Goal: Information Seeking & Learning: Learn about a topic

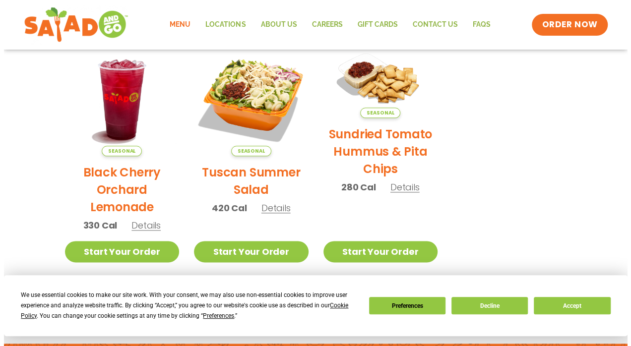
scroll to position [489, 0]
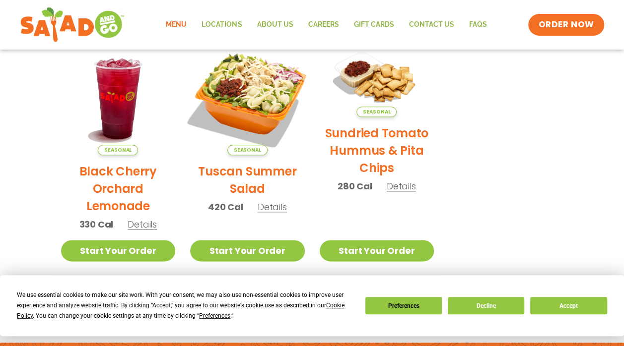
click at [267, 130] on img at bounding box center [247, 98] width 134 height 134
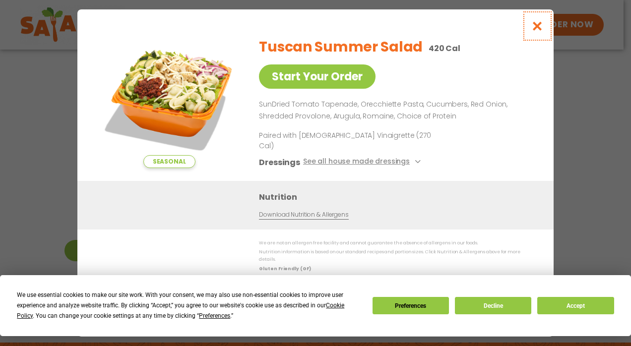
click at [535, 31] on icon "Close modal" at bounding box center [537, 26] width 12 height 10
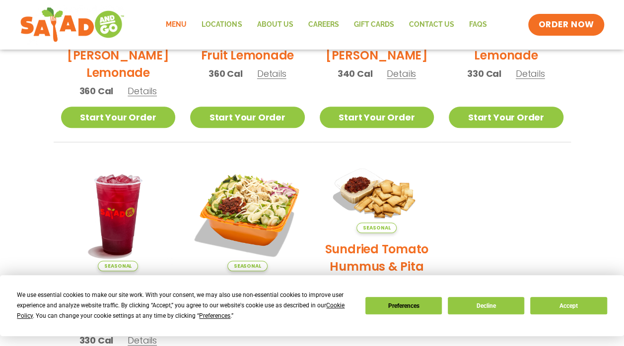
scroll to position [637, 0]
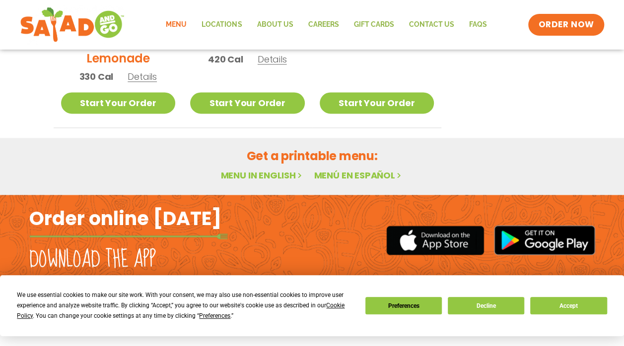
click at [272, 177] on link "Menu in English" at bounding box center [261, 175] width 83 height 12
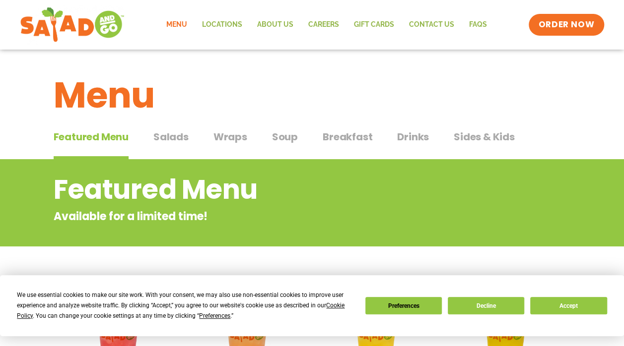
click at [176, 137] on span "Salads" at bounding box center [170, 137] width 35 height 15
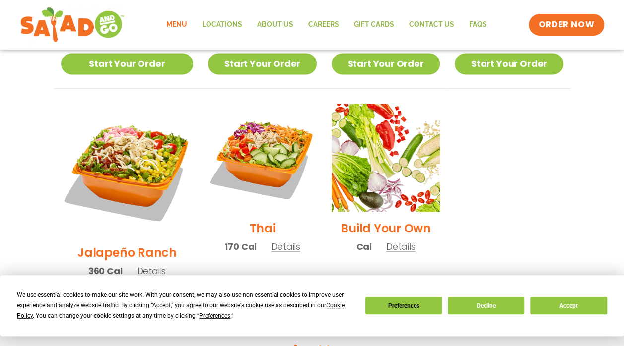
scroll to position [697, 0]
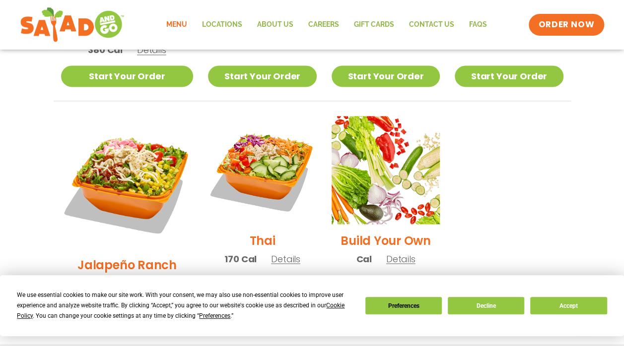
click at [276, 253] on span "Details" at bounding box center [285, 259] width 29 height 12
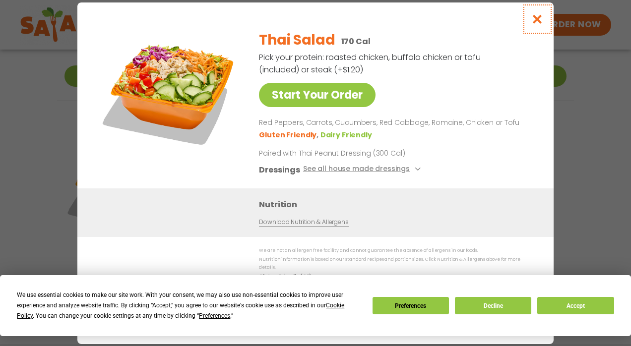
click at [544, 24] on button "Close modal" at bounding box center [537, 18] width 32 height 33
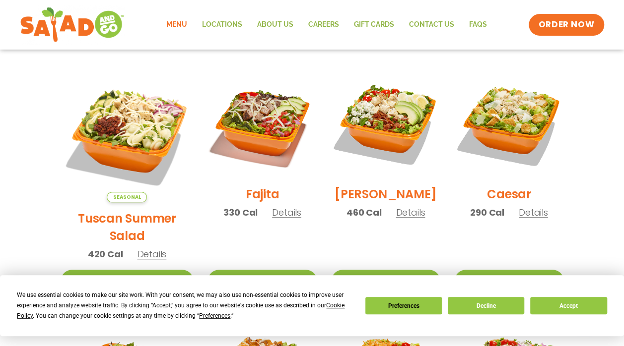
scroll to position [255, 0]
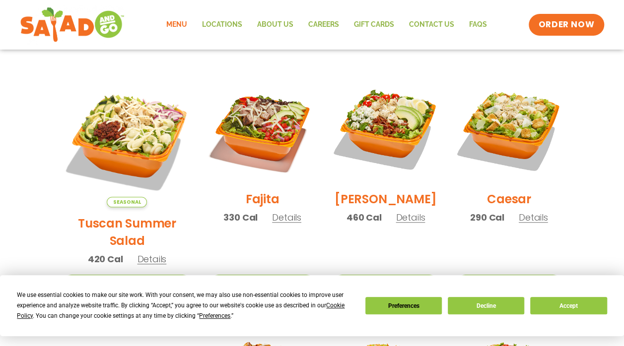
click at [272, 224] on span "Details" at bounding box center [286, 217] width 29 height 12
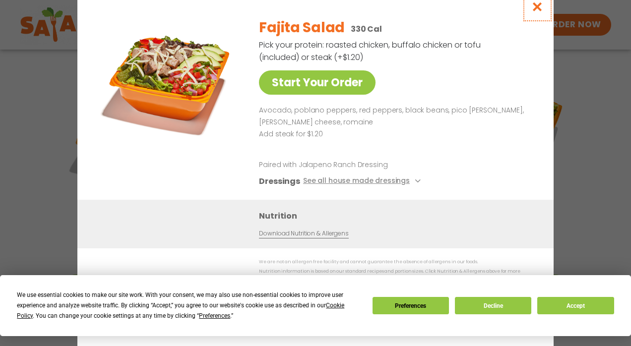
click at [537, 6] on icon "Close modal" at bounding box center [537, 6] width 12 height 10
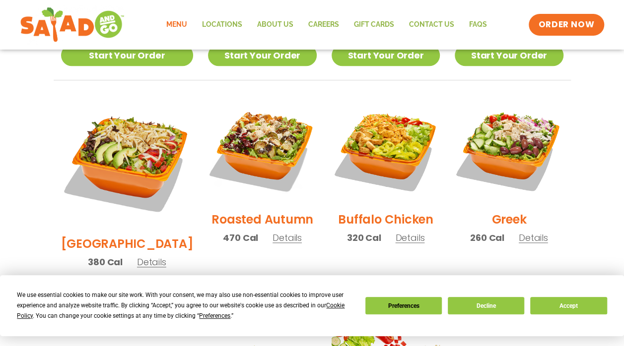
scroll to position [486, 0]
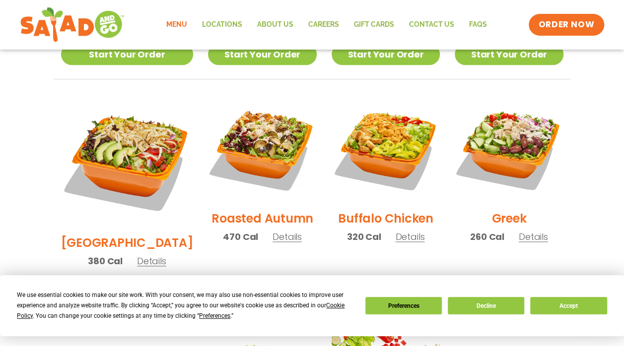
click at [141, 255] on span "Details" at bounding box center [151, 261] width 29 height 12
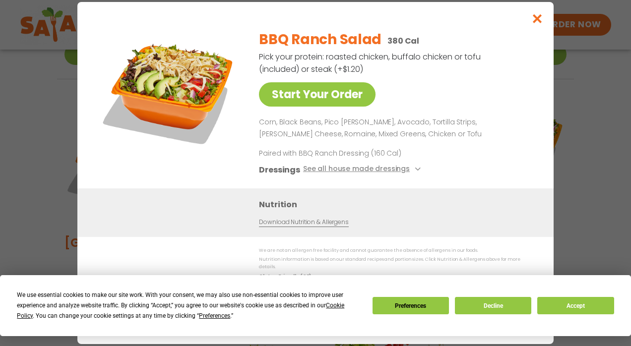
click at [141, 228] on div "Nutrition Download Nutrition & Allergens" at bounding box center [315, 213] width 476 height 49
click at [542, 20] on icon "Close modal" at bounding box center [537, 18] width 12 height 10
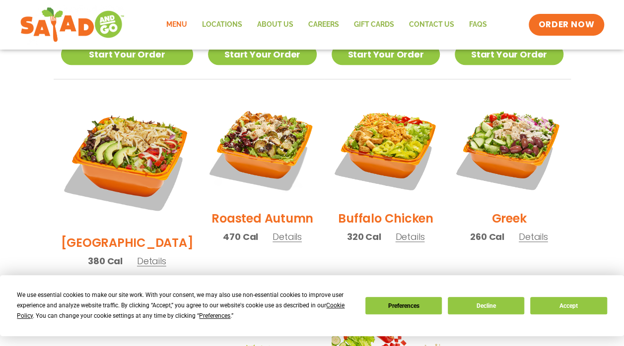
click at [272, 231] on span "Details" at bounding box center [286, 237] width 29 height 12
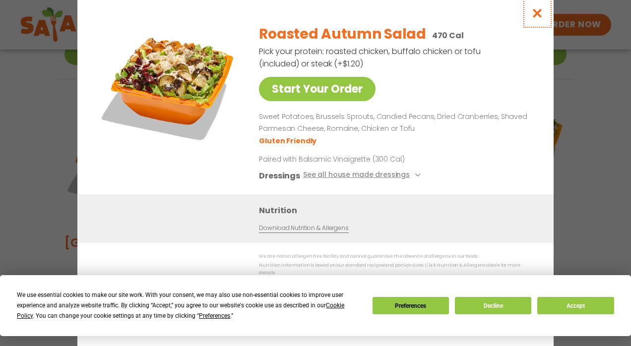
click at [541, 15] on icon "Close modal" at bounding box center [537, 13] width 12 height 10
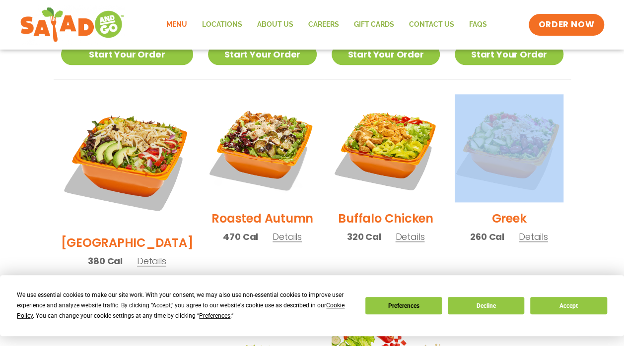
drag, startPoint x: 622, startPoint y: 175, endPoint x: 624, endPoint y: 215, distance: 40.7
click at [624, 215] on html "We use essential cookies to make our site work. With your consent, we may also …" at bounding box center [312, 139] width 624 height 1250
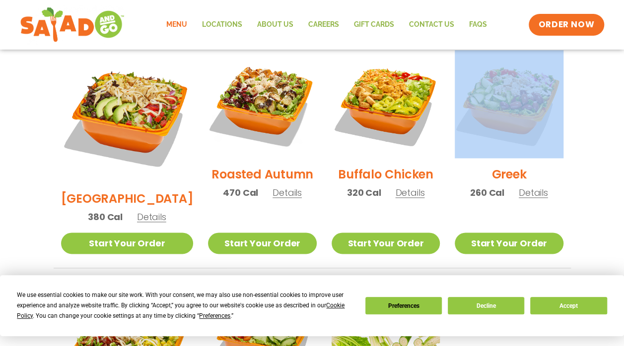
scroll to position [551, 0]
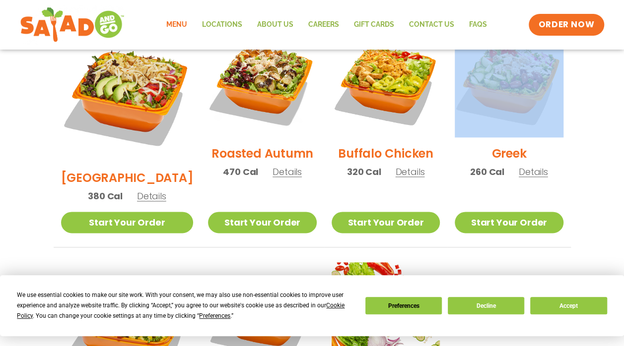
click at [581, 123] on div "Seasonal Tuscan Summer Salad 420 Cal Details Start Your Order Seasonal Start Yo…" at bounding box center [312, 130] width 541 height 702
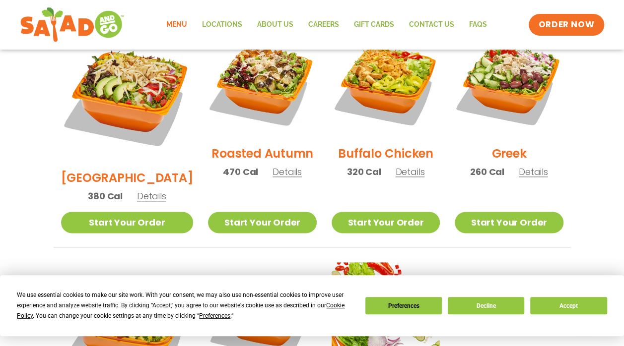
click at [544, 166] on span "Details" at bounding box center [533, 172] width 29 height 12
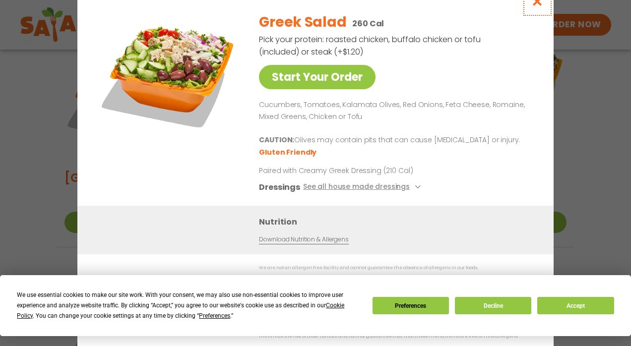
click at [536, 6] on icon "Close modal" at bounding box center [537, 1] width 12 height 10
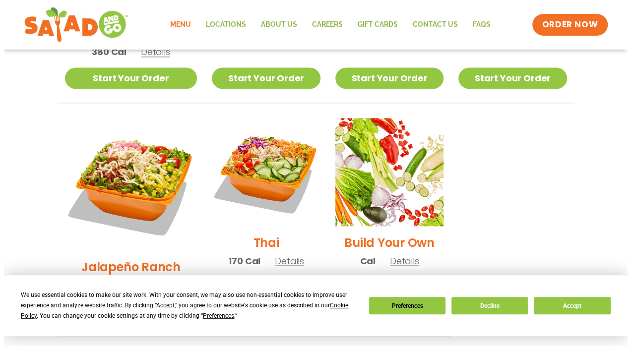
scroll to position [704, 0]
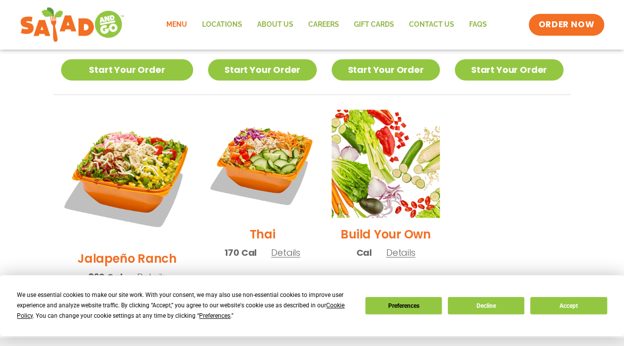
click at [271, 246] on span "Details" at bounding box center [285, 252] width 29 height 12
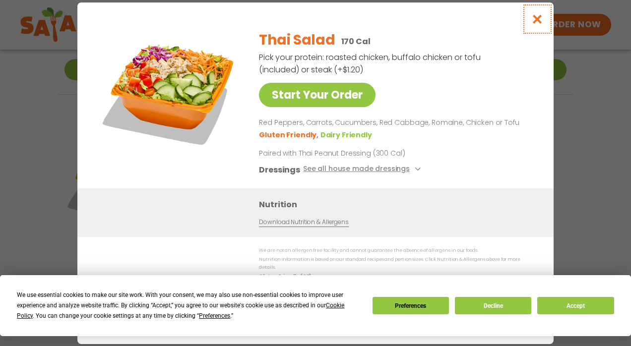
click at [536, 24] on icon "Close modal" at bounding box center [537, 19] width 12 height 10
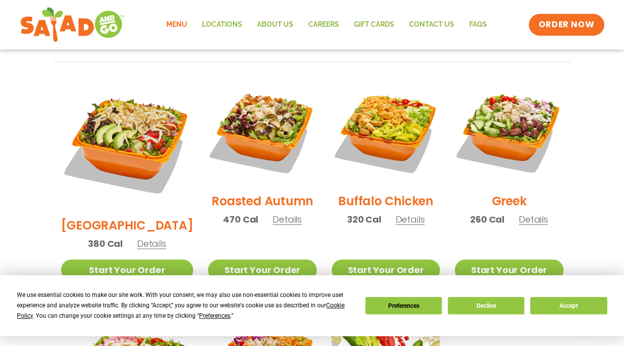
scroll to position [501, 0]
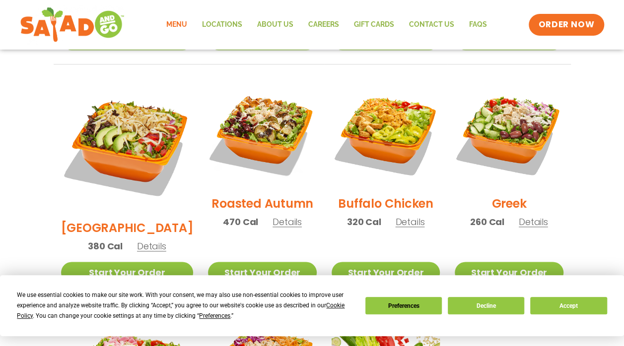
click at [531, 216] on span "Details" at bounding box center [533, 222] width 29 height 12
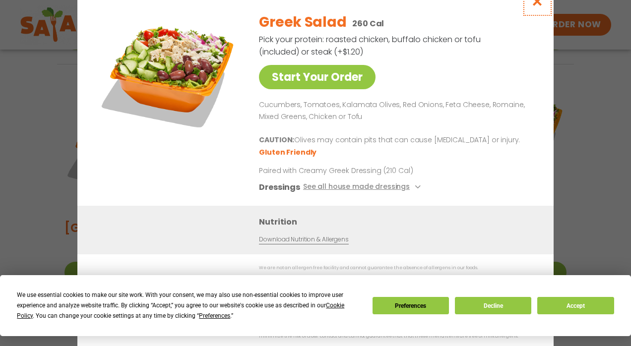
click at [536, 4] on icon "Close modal" at bounding box center [537, 1] width 12 height 10
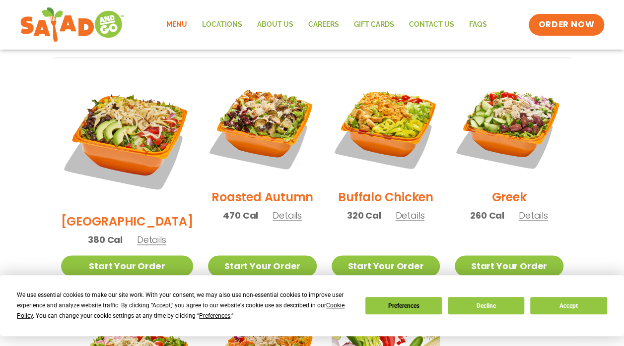
scroll to position [506, 0]
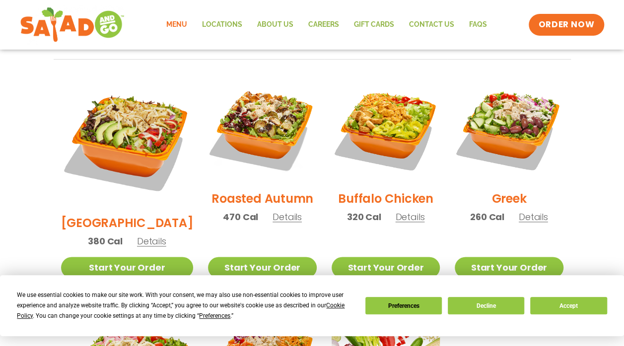
click at [278, 211] on span "Details" at bounding box center [286, 217] width 29 height 12
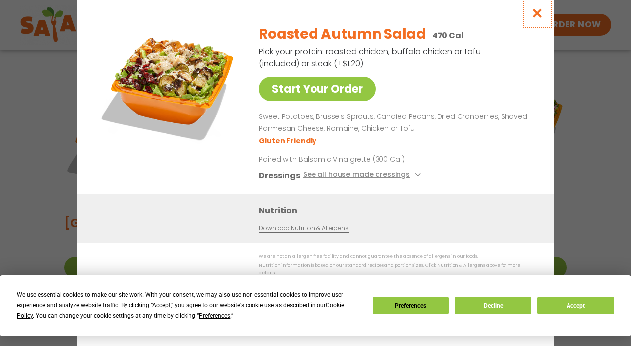
click at [532, 17] on icon "Close modal" at bounding box center [537, 13] width 12 height 10
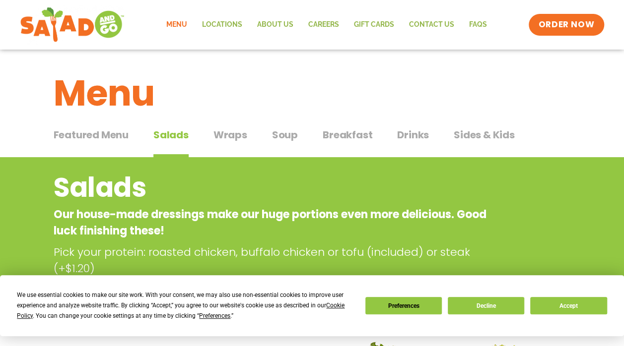
scroll to position [0, 0]
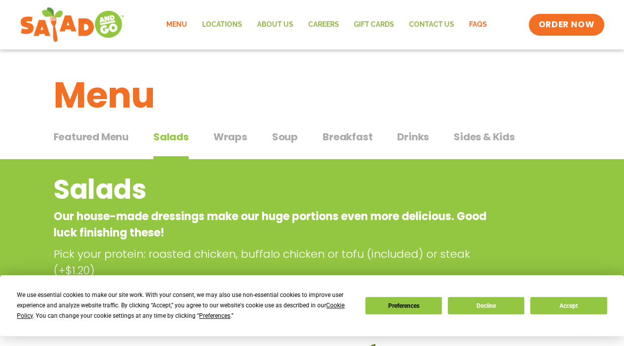
click at [474, 26] on link "FAQs" at bounding box center [477, 24] width 33 height 23
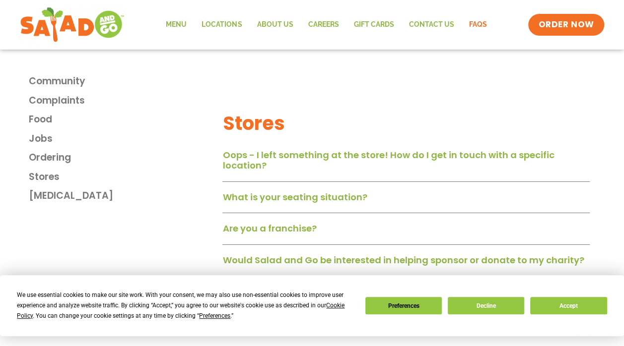
scroll to position [1562, 0]
